Goal: Task Accomplishment & Management: Manage account settings

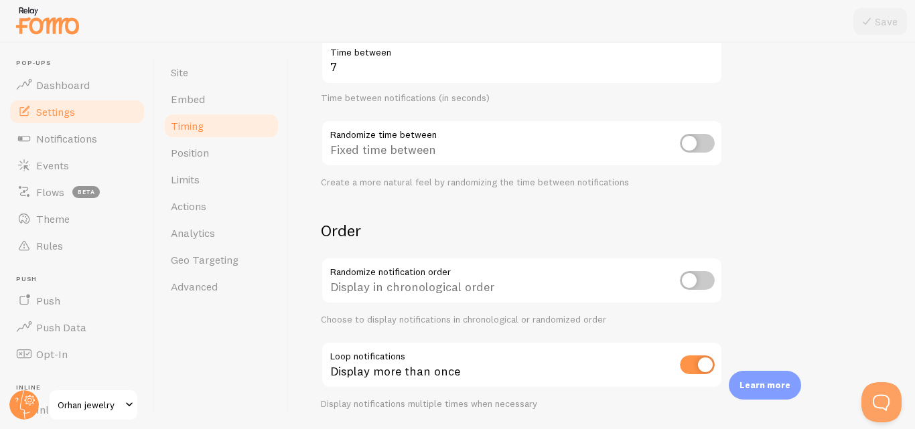
scroll to position [364, 0]
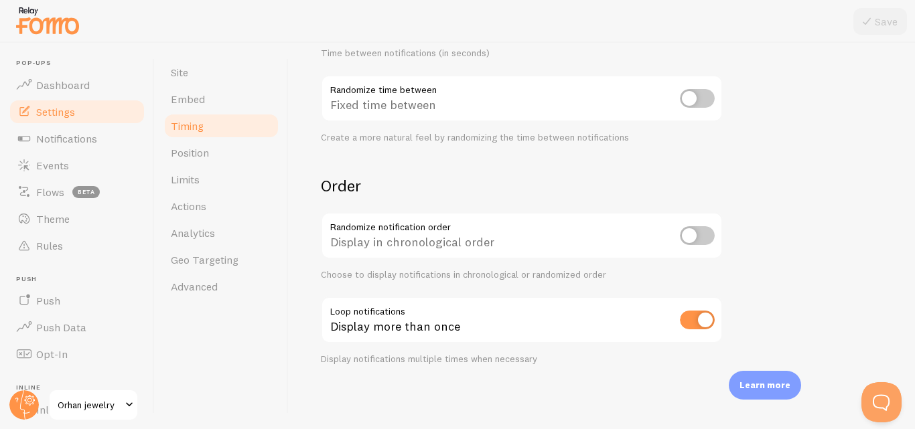
click at [692, 323] on input "checkbox" at bounding box center [697, 320] width 35 height 19
checkbox input "false"
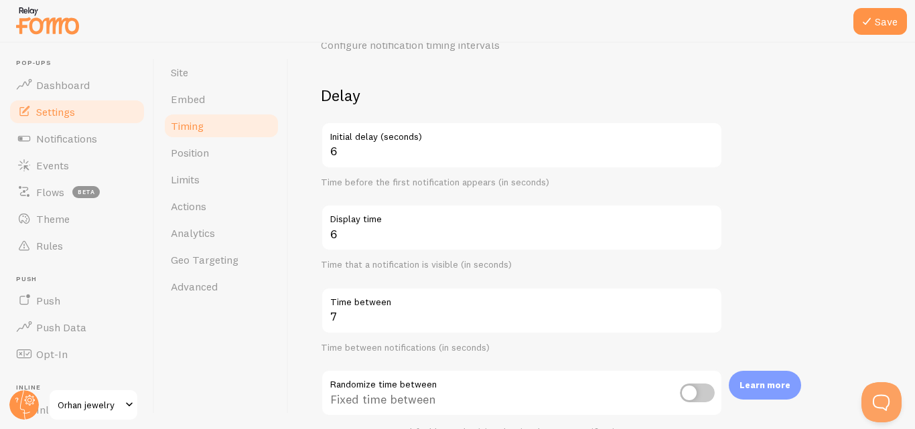
scroll to position [67, 0]
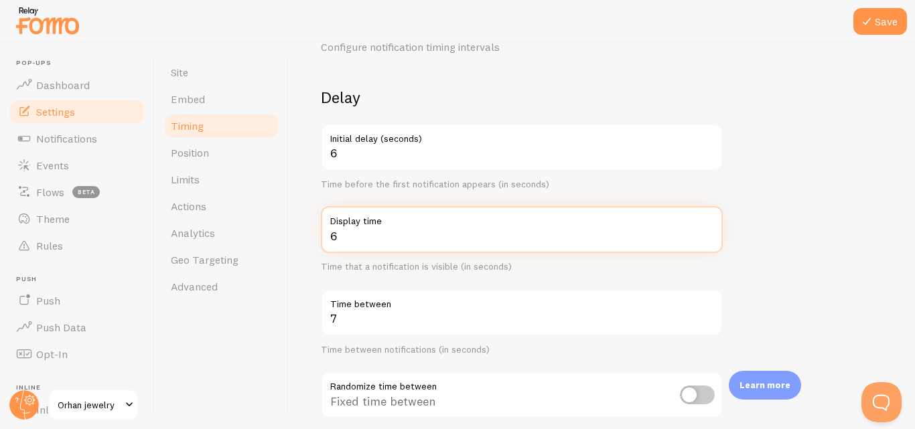
click at [387, 237] on input "6" at bounding box center [522, 229] width 402 height 47
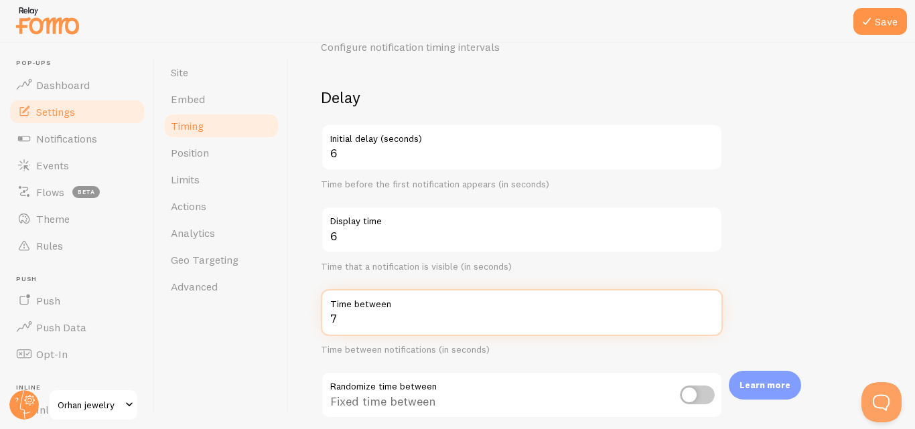
click at [358, 324] on input "7" at bounding box center [522, 312] width 402 height 47
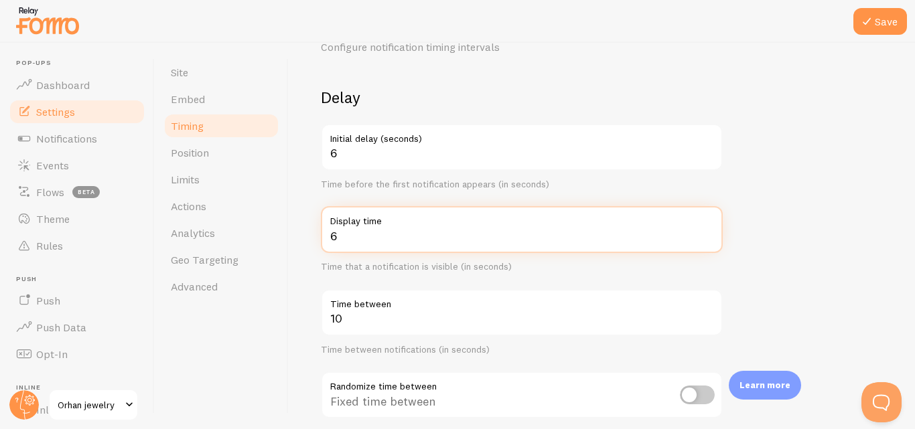
click at [350, 239] on input "6" at bounding box center [522, 229] width 402 height 47
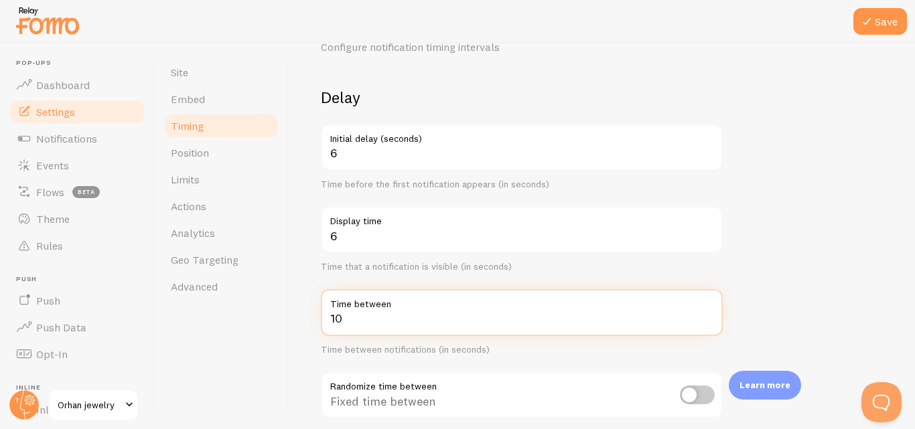
click at [360, 324] on input "10" at bounding box center [522, 312] width 402 height 47
type input "1"
type input "8"
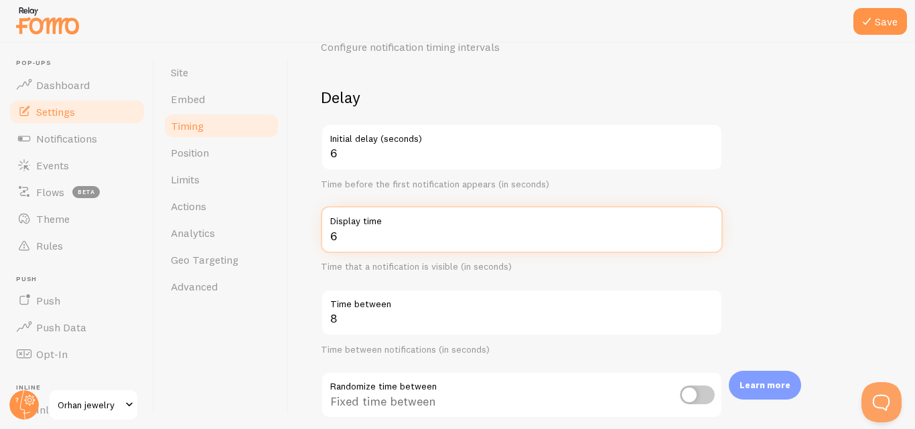
click at [348, 244] on input "6" at bounding box center [522, 229] width 402 height 47
type input "4"
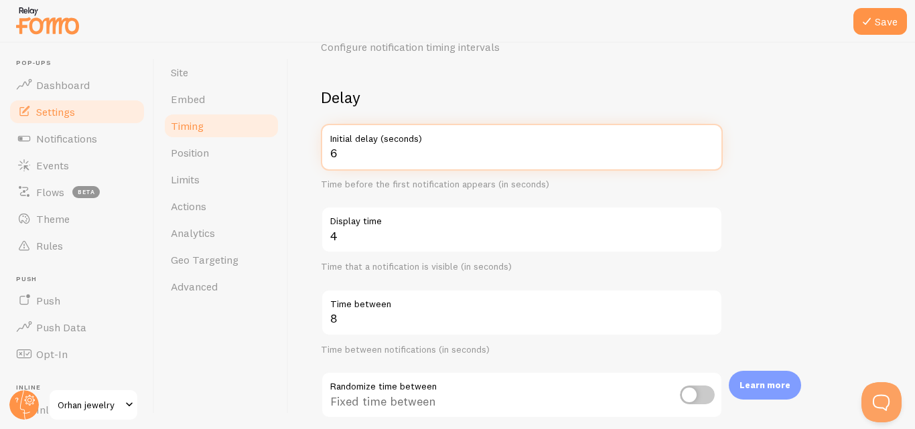
click at [338, 155] on input "6" at bounding box center [522, 147] width 402 height 47
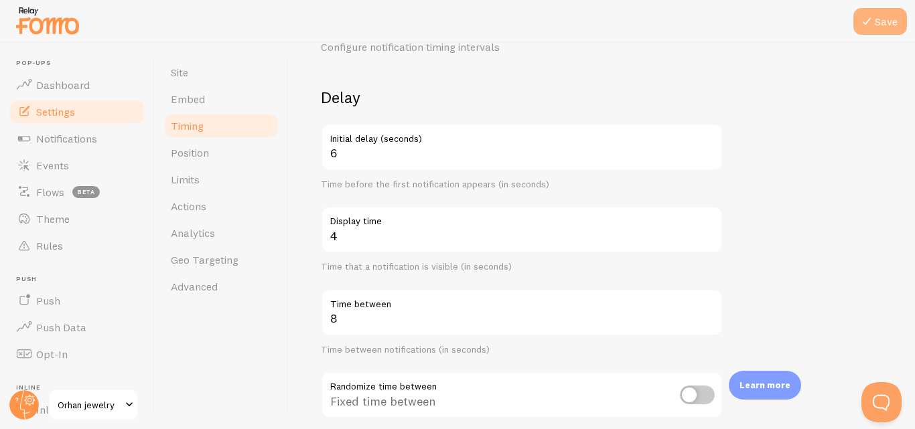
click at [880, 18] on button "Save" at bounding box center [881, 21] width 54 height 27
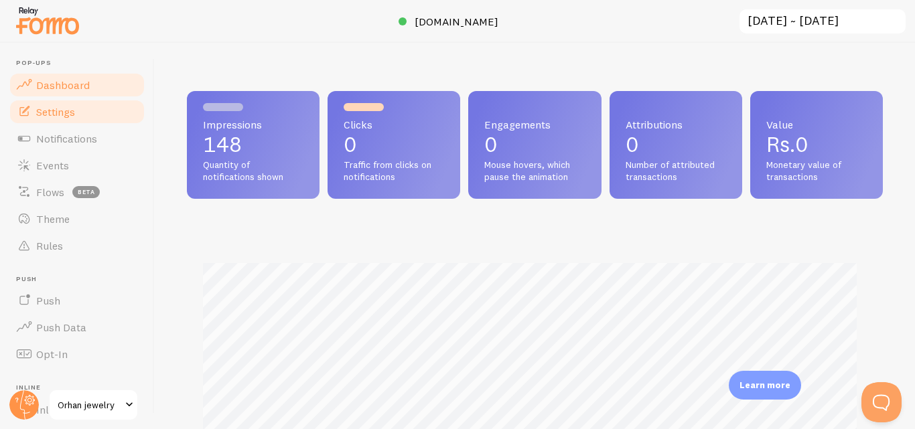
click at [44, 119] on link "Settings" at bounding box center [77, 111] width 138 height 27
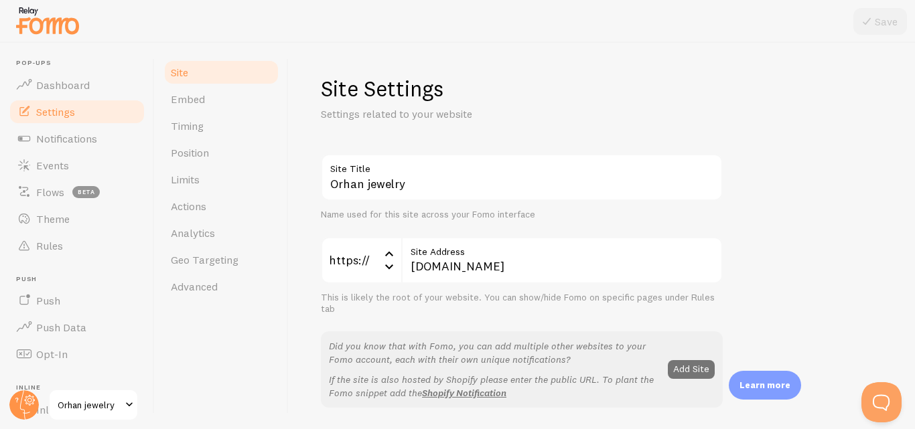
click at [115, 403] on span "Orhan jewelry" at bounding box center [90, 405] width 64 height 16
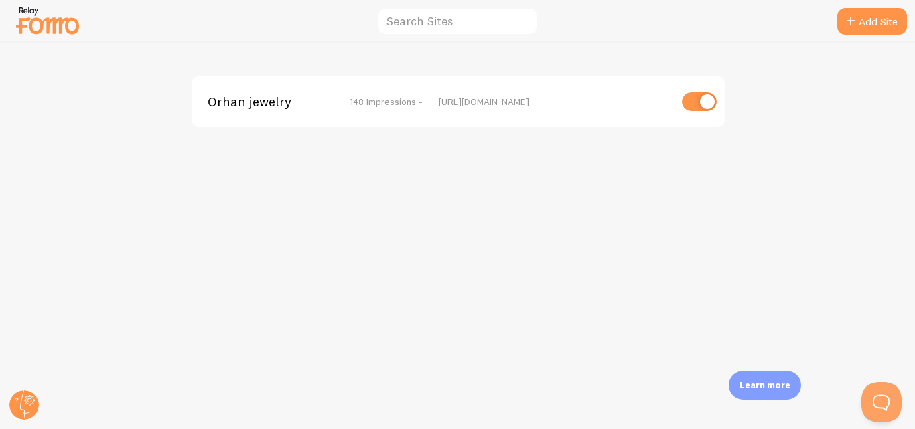
click at [695, 105] on input "checkbox" at bounding box center [699, 101] width 35 height 19
checkbox input "false"
